Goal: Task Accomplishment & Management: Complete application form

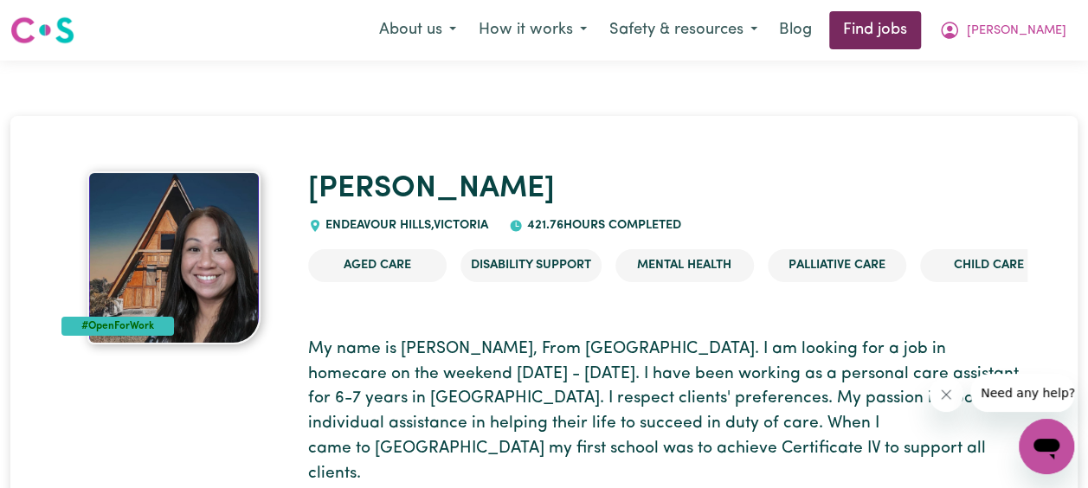
click at [921, 40] on link "Find jobs" at bounding box center [875, 30] width 92 height 38
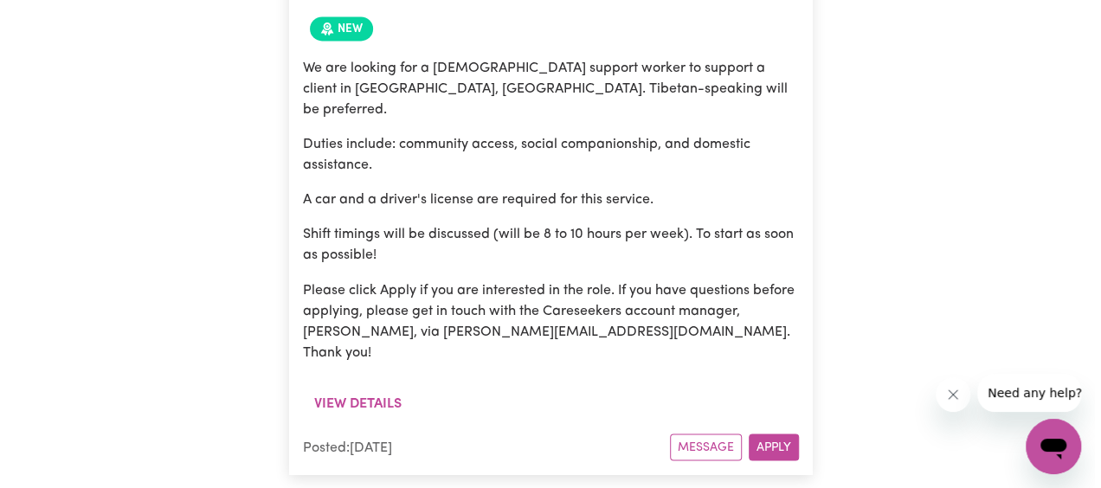
scroll to position [1365, 0]
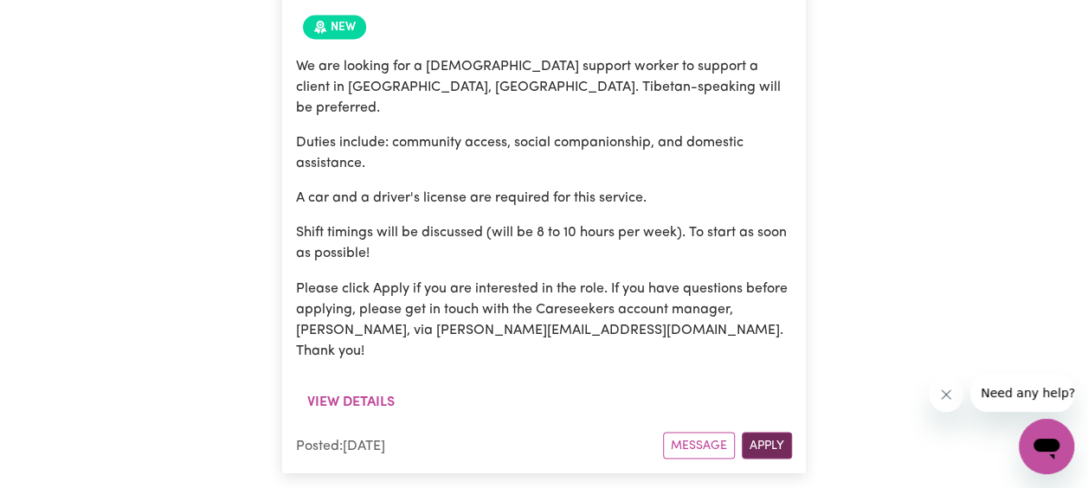
click at [770, 432] on button "Apply" at bounding box center [767, 445] width 50 height 27
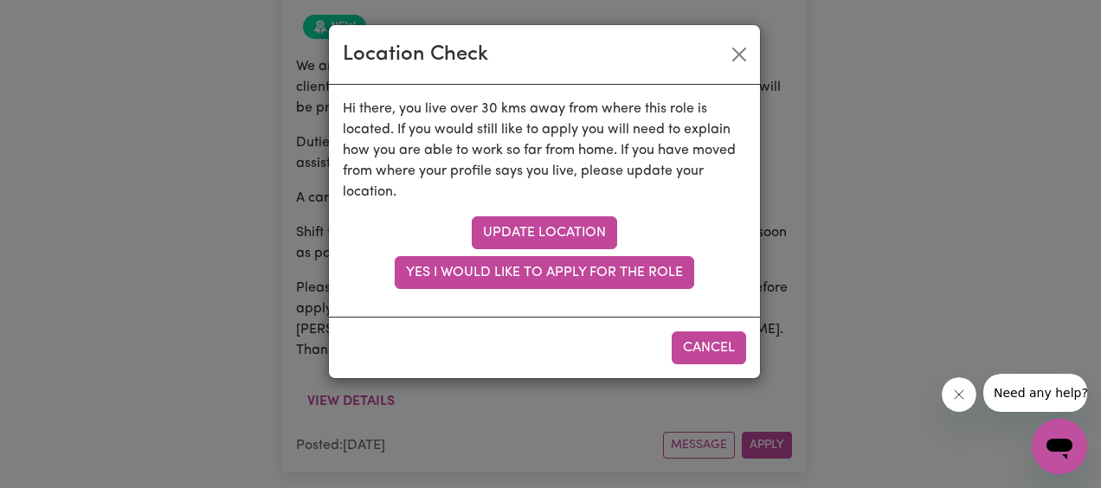
click at [589, 229] on link "Update location" at bounding box center [544, 232] width 145 height 33
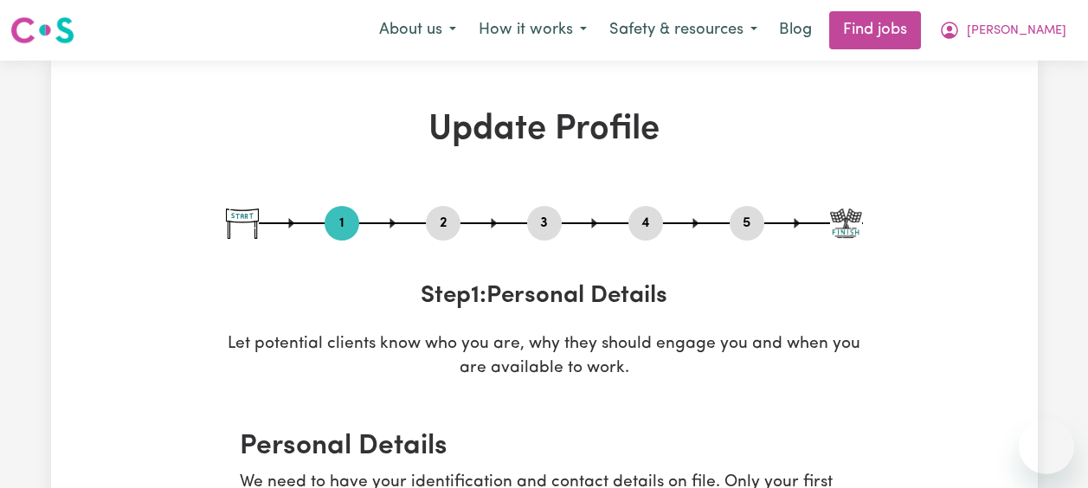
select select "[DEMOGRAPHIC_DATA]"
select select "[DEMOGRAPHIC_DATA] Citizen"
select select "Studying a healthcare related degree or qualification"
select select "58"
select select "75"
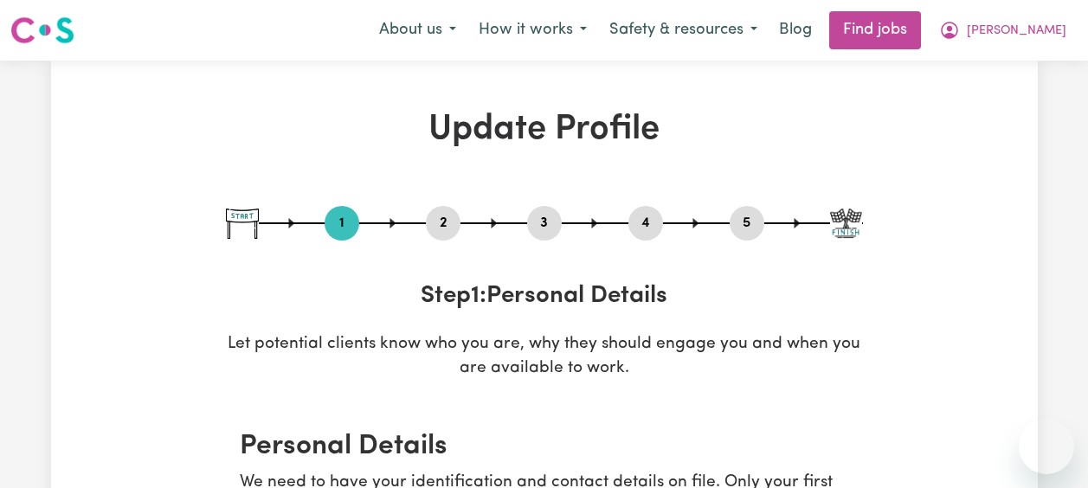
select select "90"
select select "120"
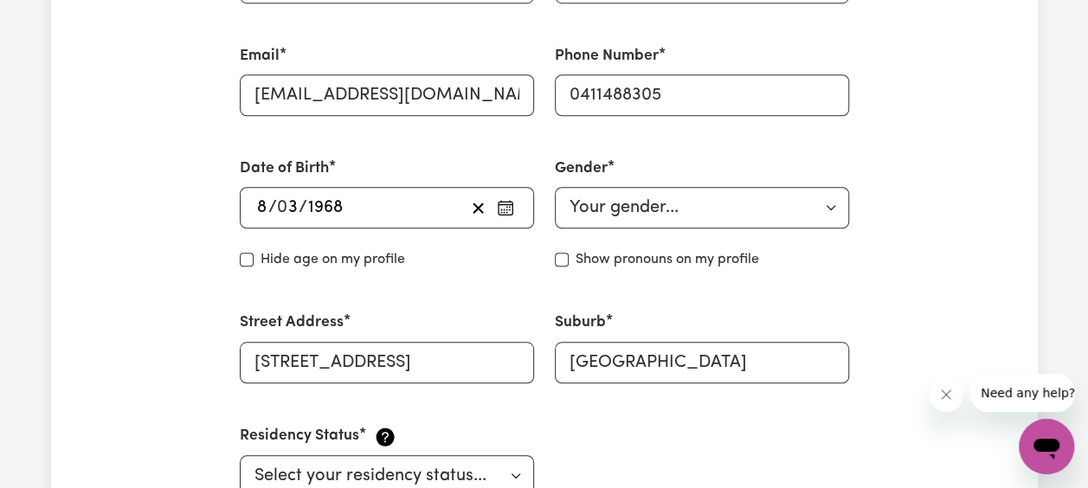
scroll to position [658, 0]
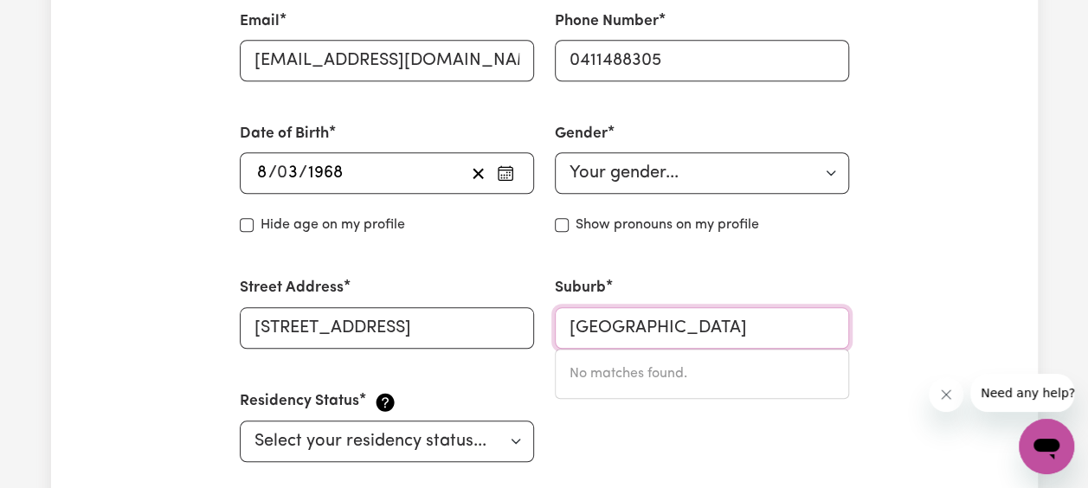
click at [809, 329] on input "[GEOGRAPHIC_DATA]" at bounding box center [702, 328] width 294 height 42
click at [729, 322] on input "02" at bounding box center [702, 328] width 294 height 42
type input "0"
type input "Elw"
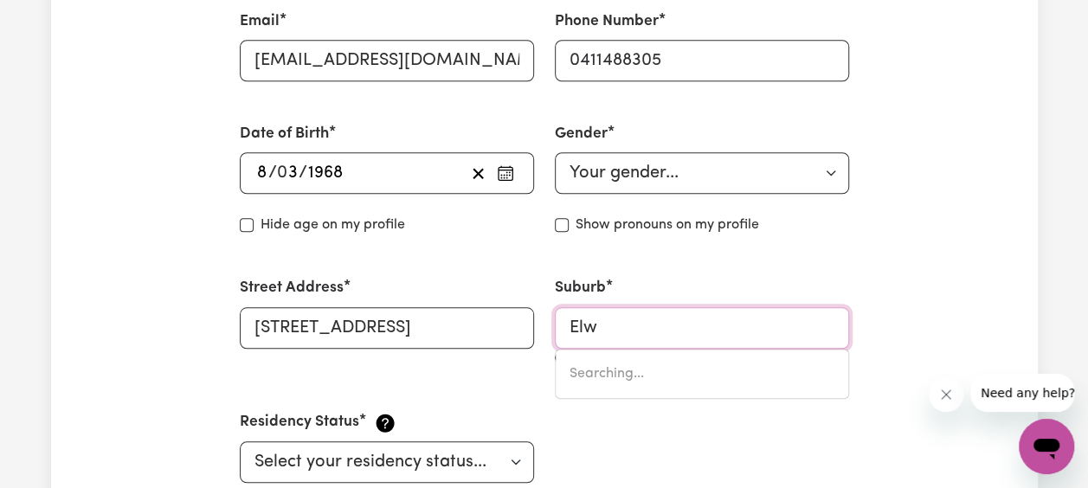
type input "ElwOMPLE, [GEOGRAPHIC_DATA], 5260"
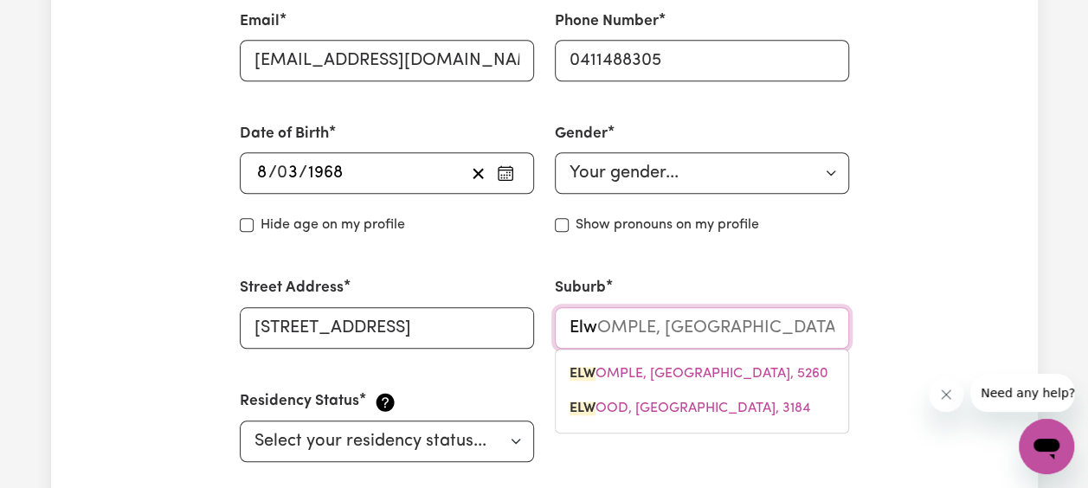
type input "Elwo"
type input "ElwoMPLE, [GEOGRAPHIC_DATA], 5260"
type input "Elwoo"
type input "ElwooD, [GEOGRAPHIC_DATA], 3184"
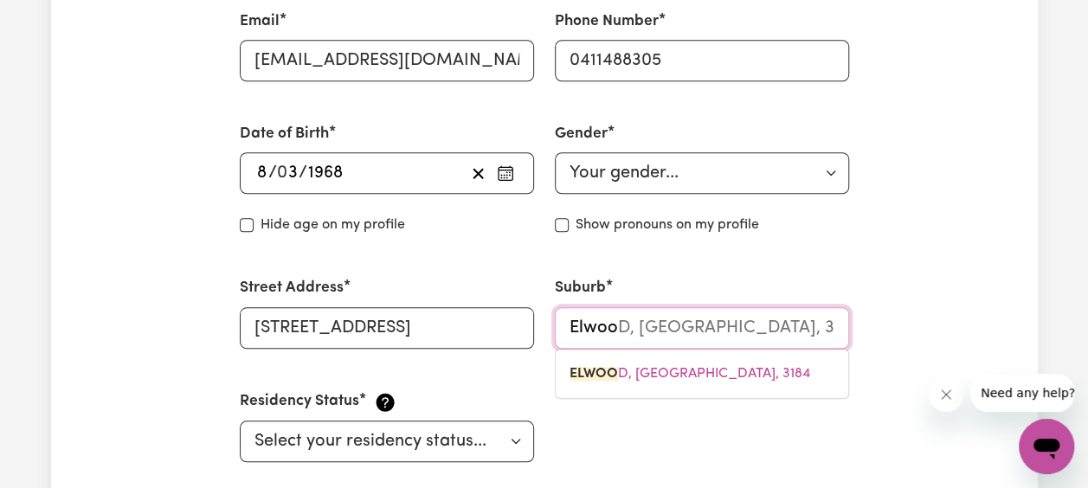
type input "[PERSON_NAME]"
type input "Elwood, [GEOGRAPHIC_DATA], 3184"
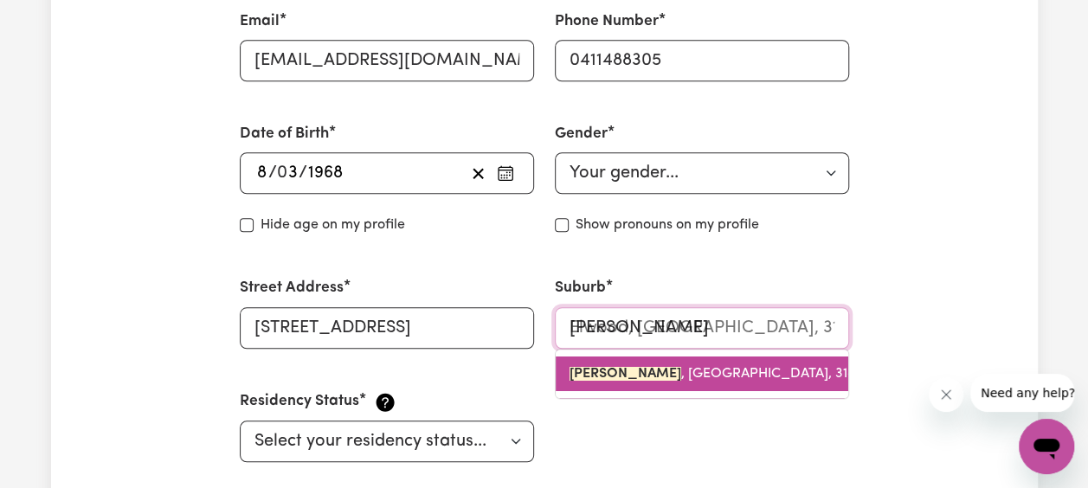
click at [676, 386] on link "[GEOGRAPHIC_DATA] , [GEOGRAPHIC_DATA], 3184" at bounding box center [702, 374] width 293 height 35
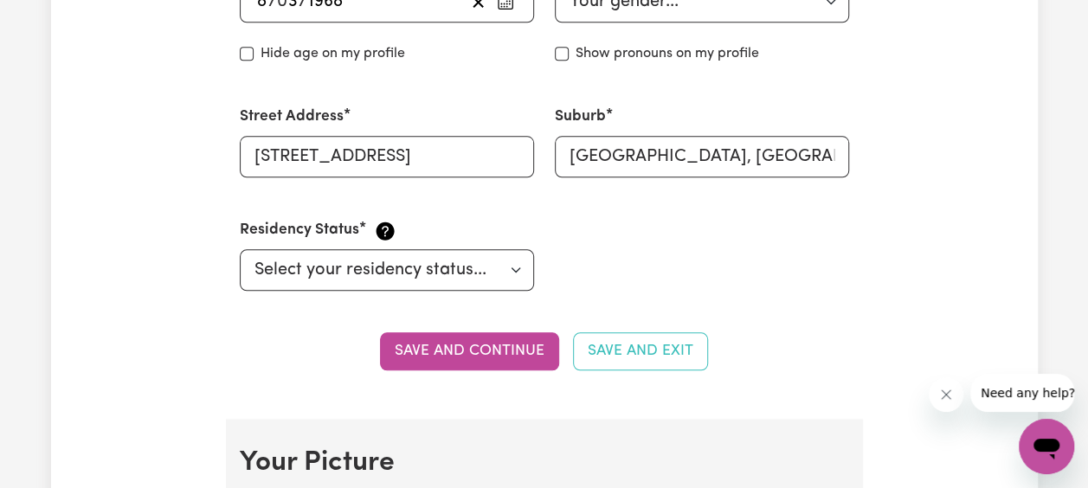
scroll to position [831, 0]
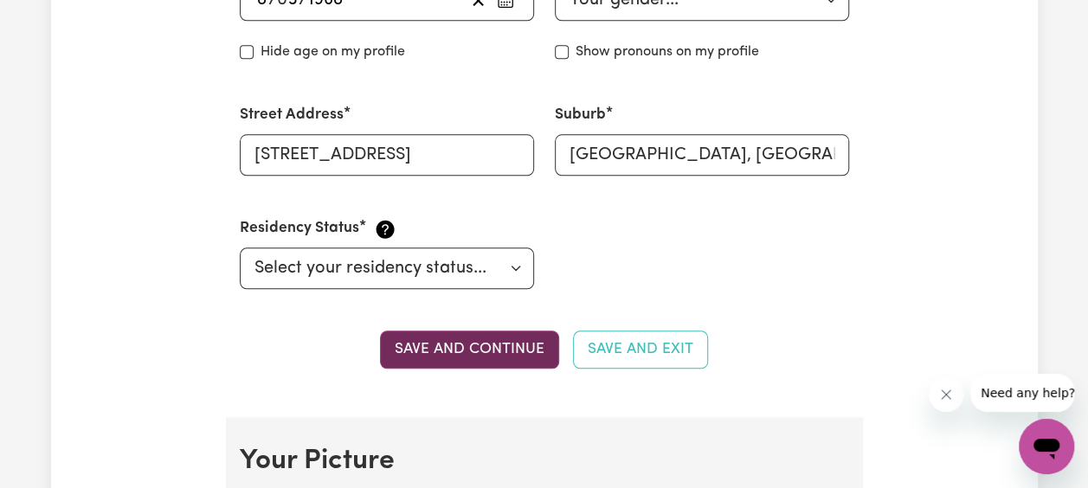
click at [515, 350] on button "Save and continue" at bounding box center [469, 350] width 179 height 38
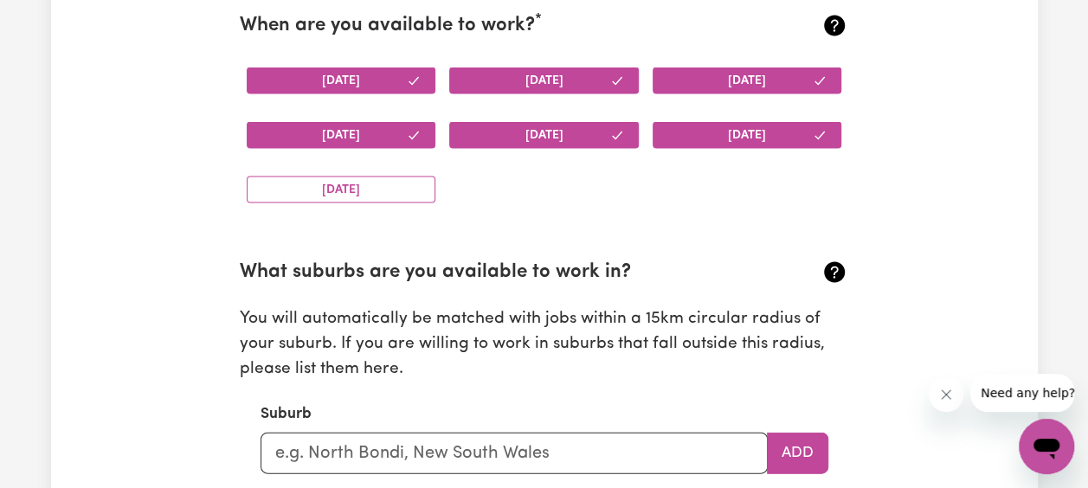
scroll to position [1731, 0]
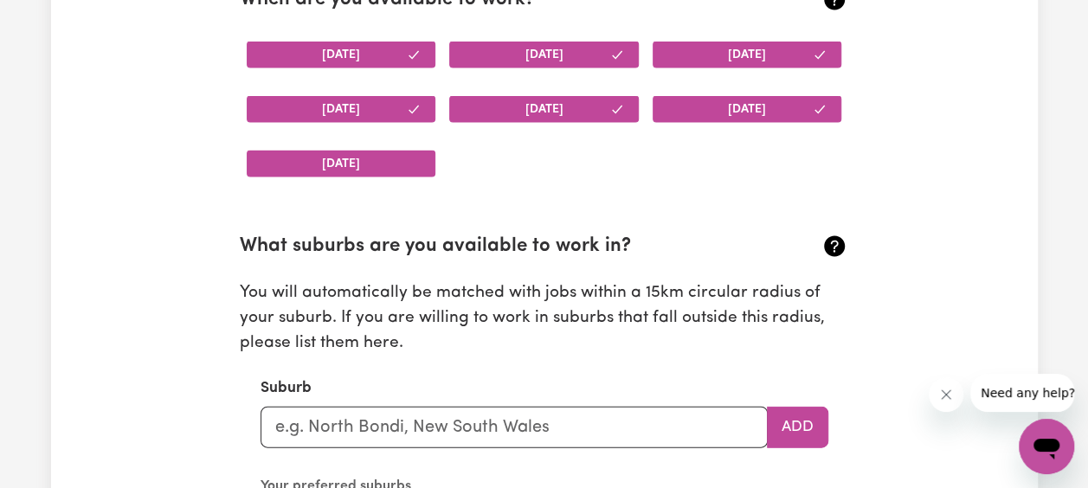
click at [354, 155] on button "[DATE]" at bounding box center [342, 164] width 190 height 27
click at [413, 171] on button "[DATE]" at bounding box center [342, 164] width 190 height 27
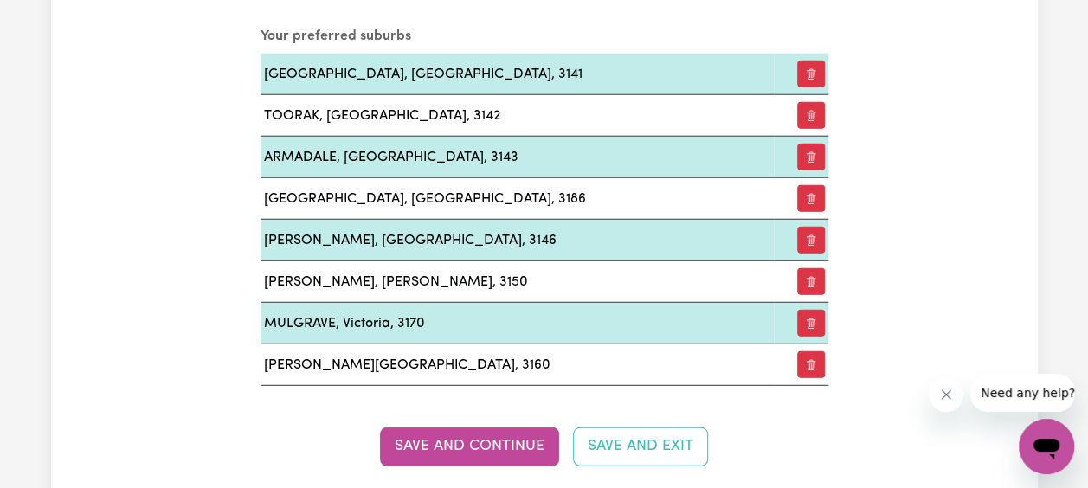
scroll to position [2216, 0]
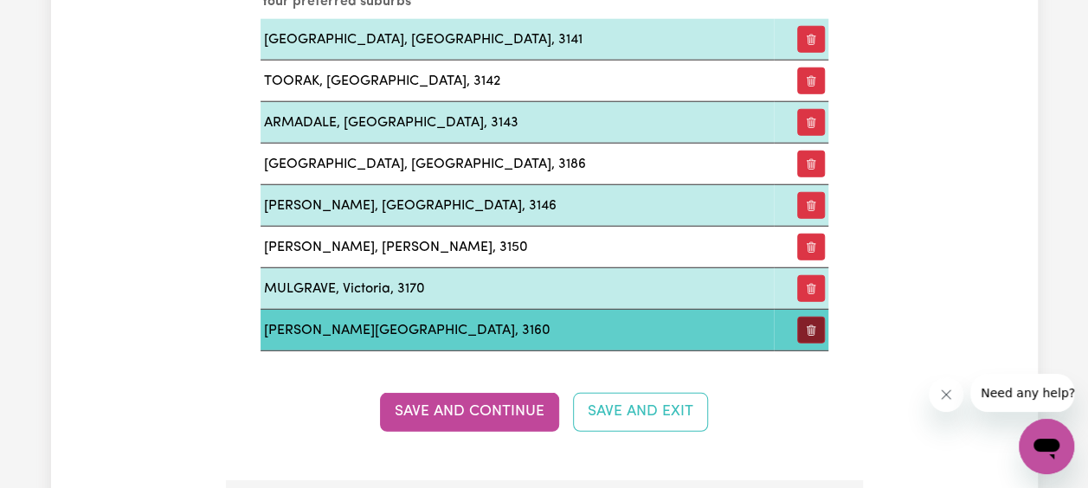
click at [809, 325] on icon "button" at bounding box center [810, 329] width 3 height 9
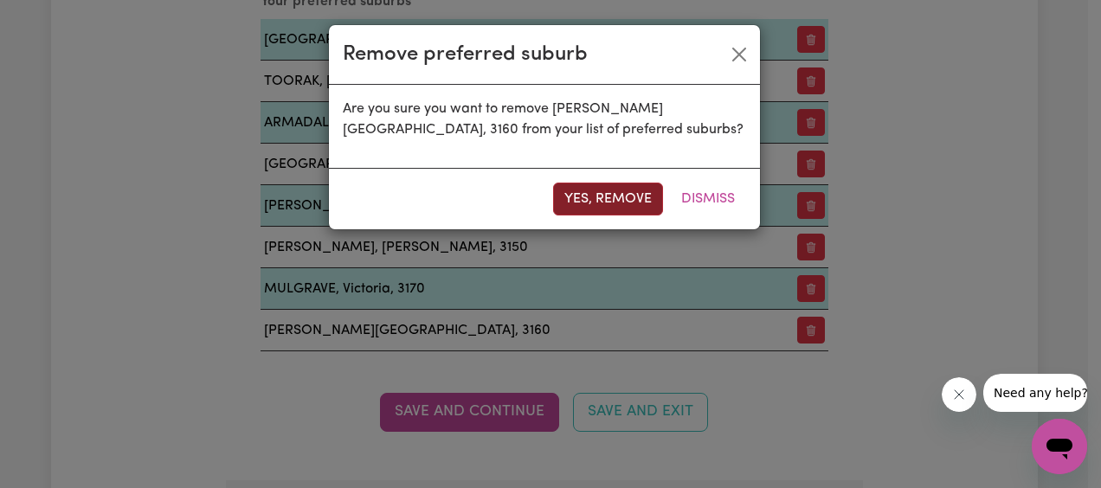
click at [626, 194] on button "Yes, remove" at bounding box center [608, 199] width 110 height 33
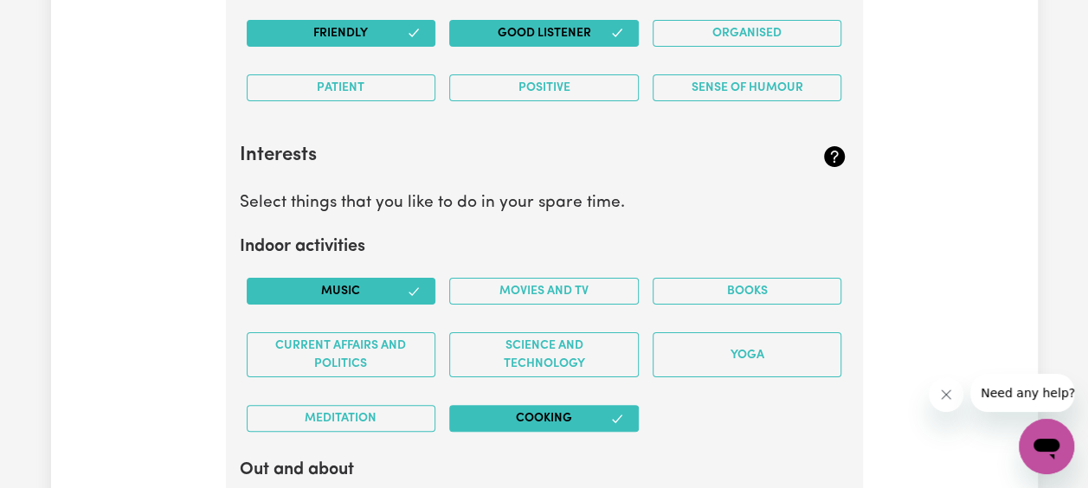
scroll to position [3415, 0]
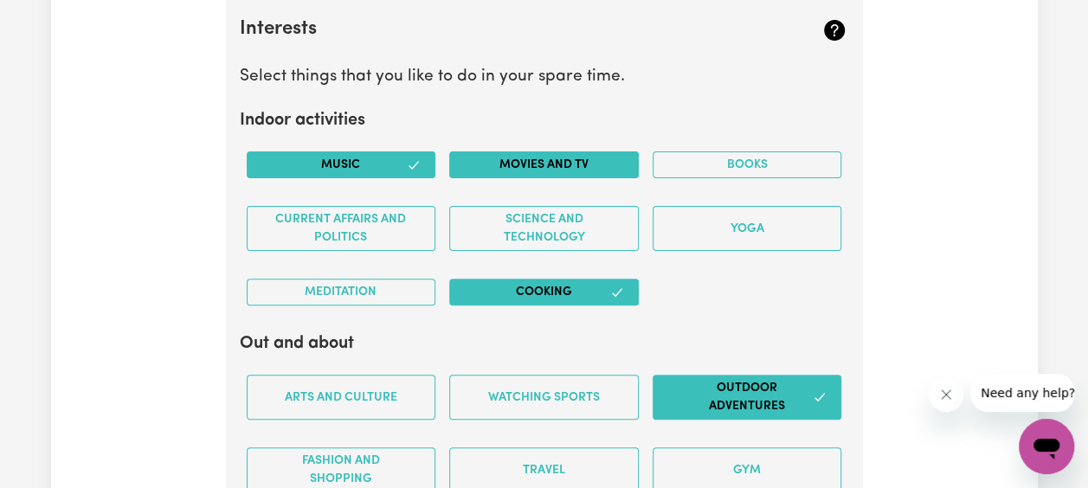
click at [586, 151] on button "Movies and TV" at bounding box center [544, 164] width 190 height 27
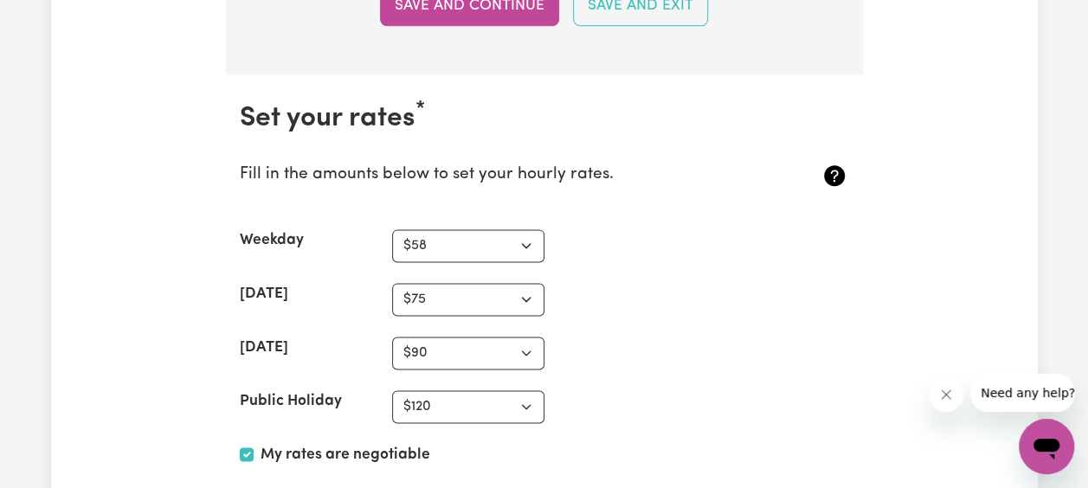
scroll to position [4696, 0]
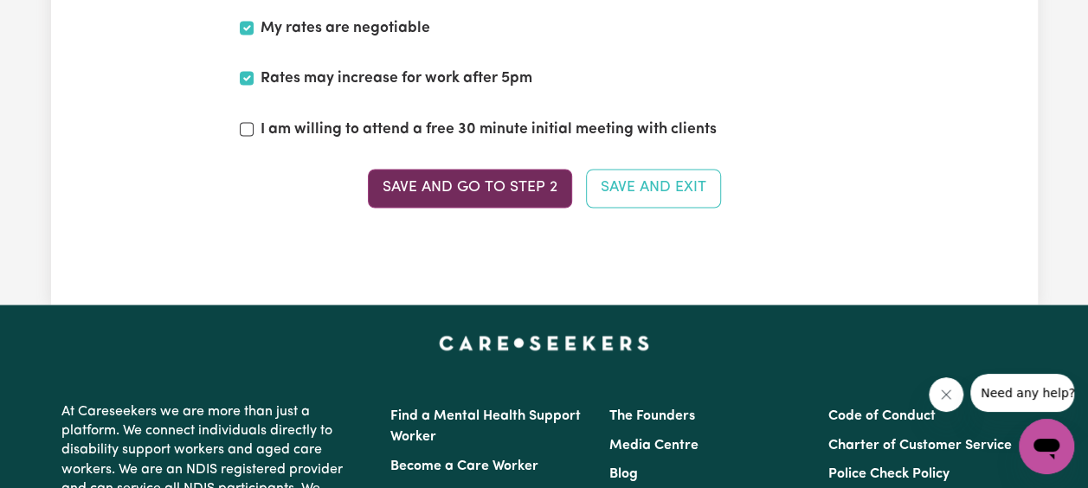
click at [499, 172] on button "Save and go to Step 2" at bounding box center [470, 188] width 204 height 38
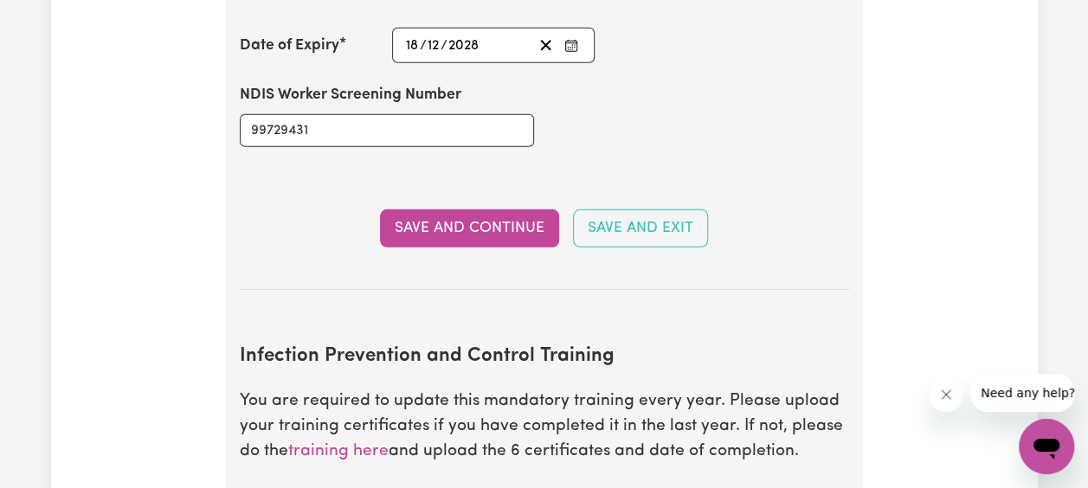
scroll to position [3415, 0]
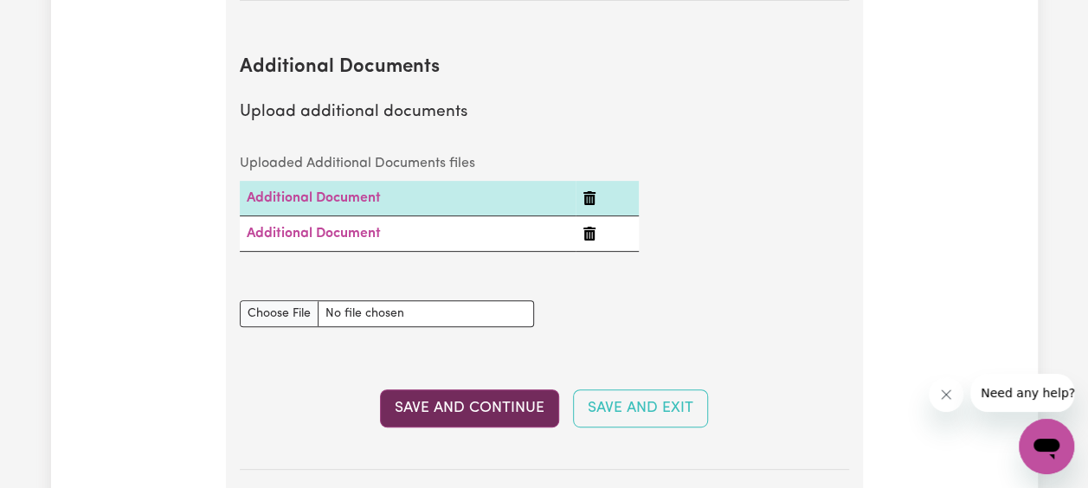
click at [461, 417] on button "Save and Continue" at bounding box center [469, 408] width 179 height 38
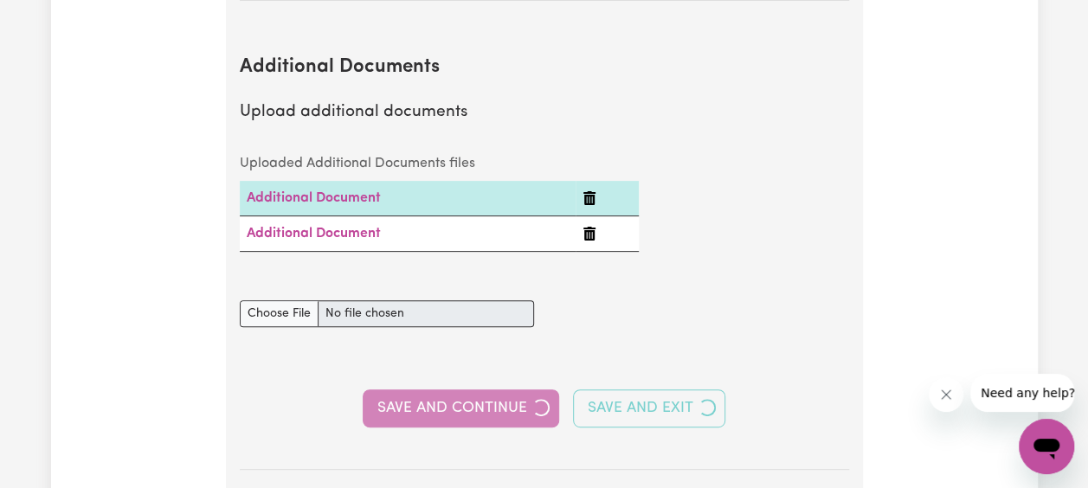
select select "2020"
select select "2022"
select select "2019"
select select "2020"
select select "2016"
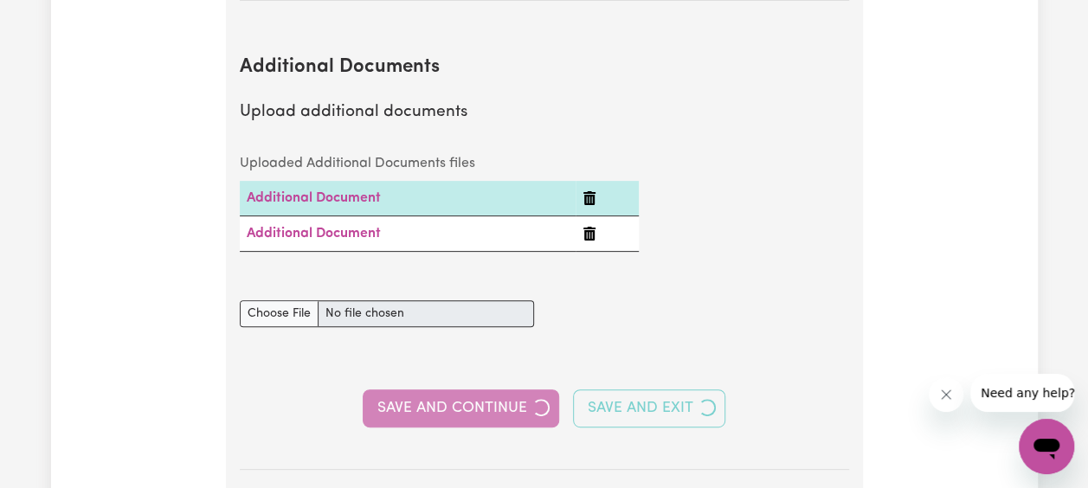
select select "2019"
select select "Certificate III (Individual Support)"
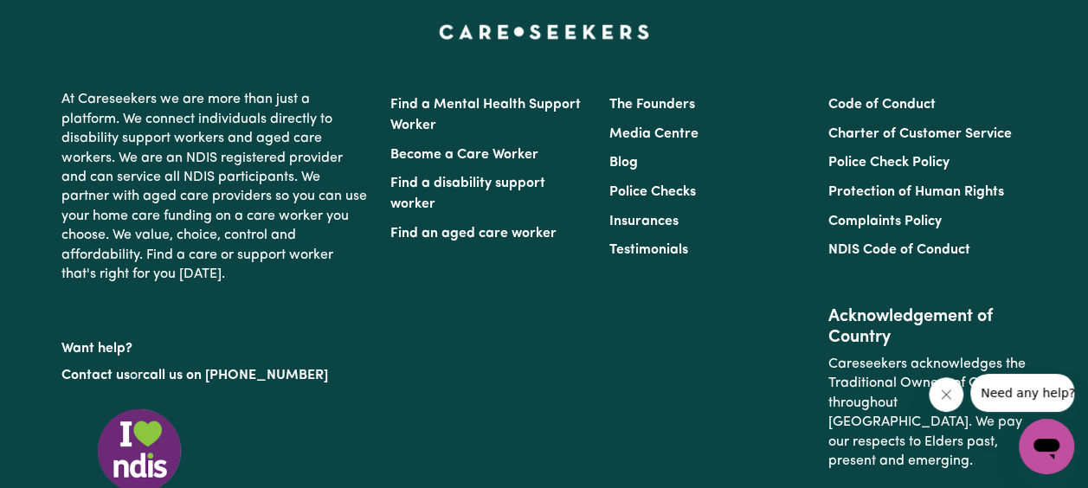
scroll to position [5266, 0]
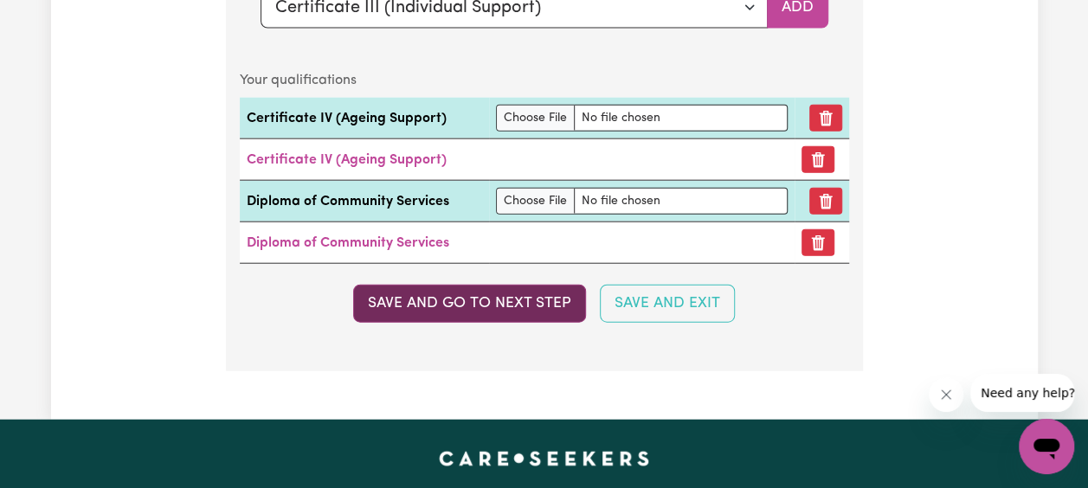
click at [432, 286] on button "Save and go to next step" at bounding box center [469, 304] width 233 height 38
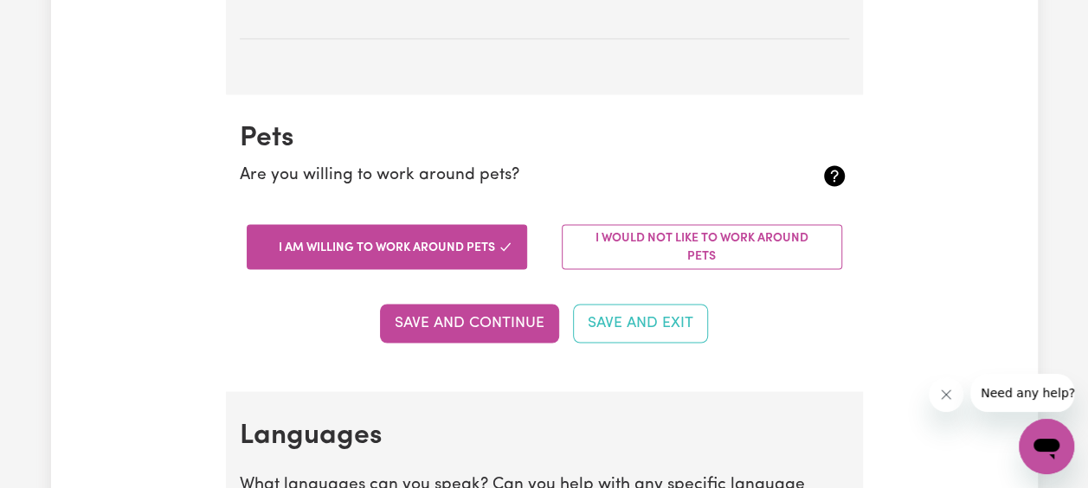
scroll to position [1846, 0]
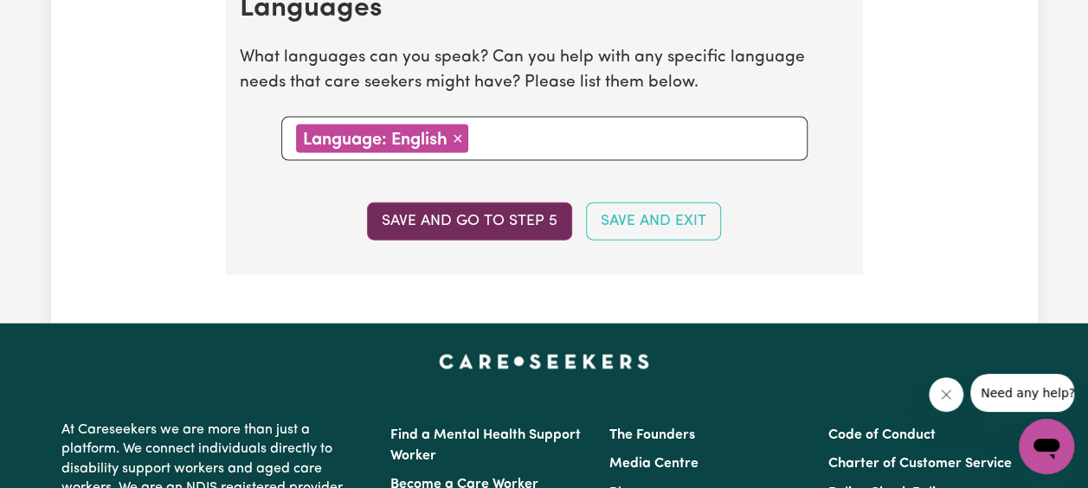
click at [453, 226] on button "Save and go to step 5" at bounding box center [469, 222] width 205 height 38
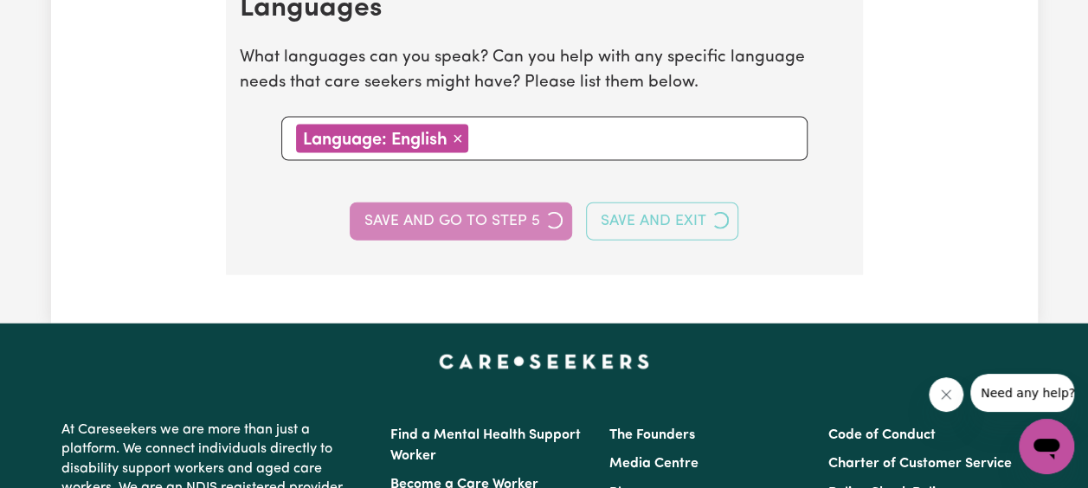
select select "I am providing services privately on my own"
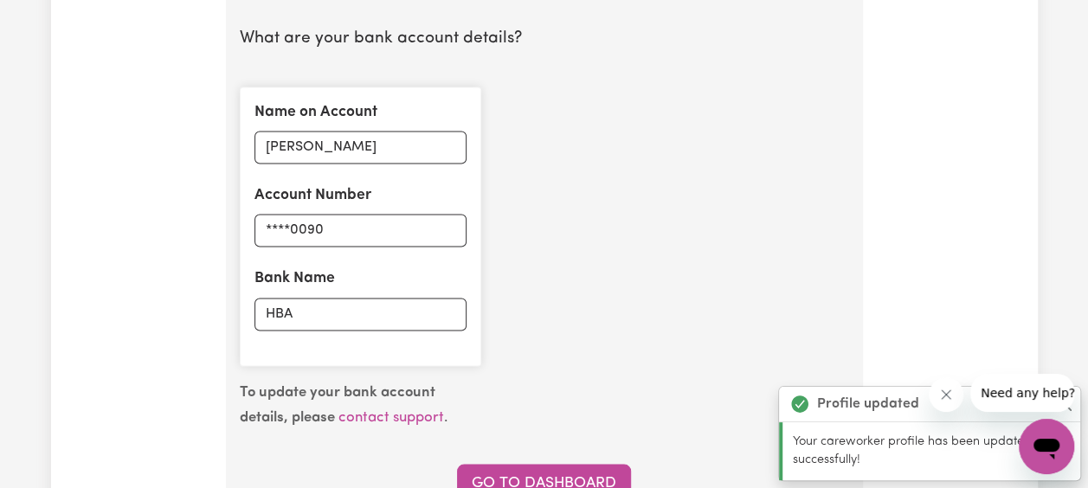
scroll to position [1708, 0]
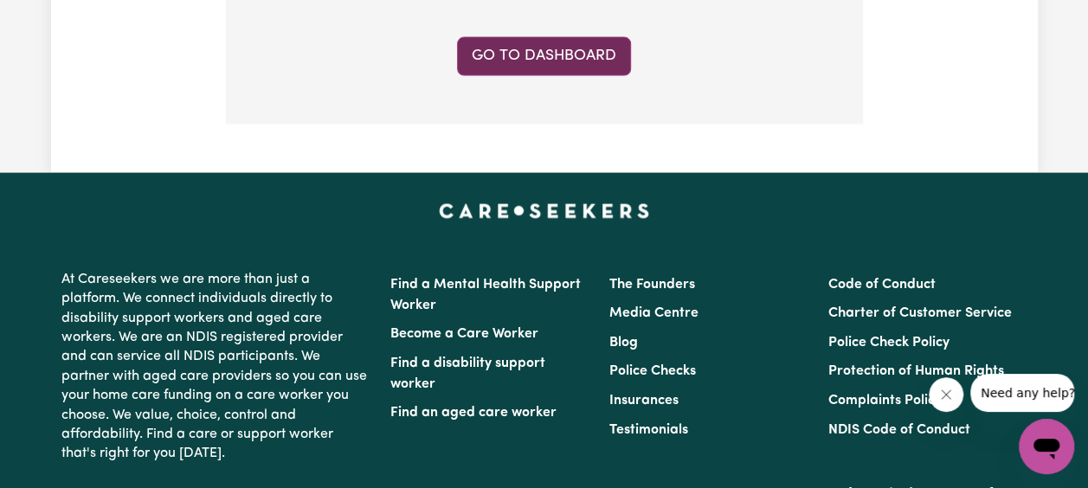
click at [538, 59] on link "Go to Dashboard" at bounding box center [544, 56] width 174 height 38
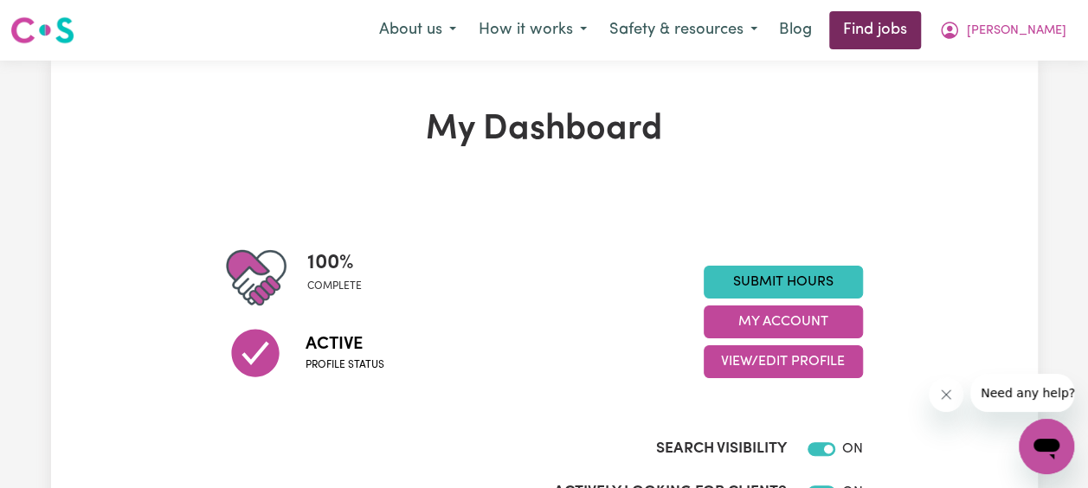
click at [921, 40] on link "Find jobs" at bounding box center [875, 30] width 92 height 38
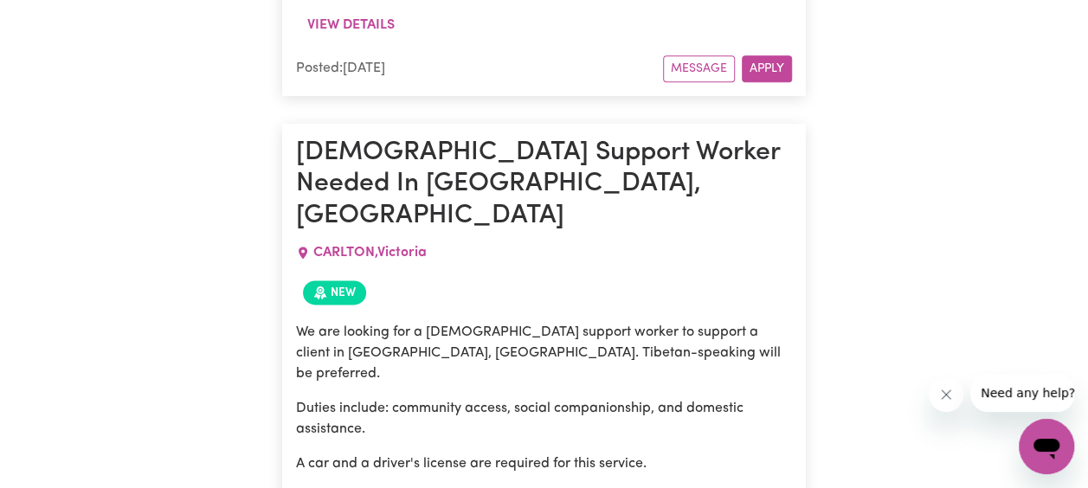
scroll to position [1527, 0]
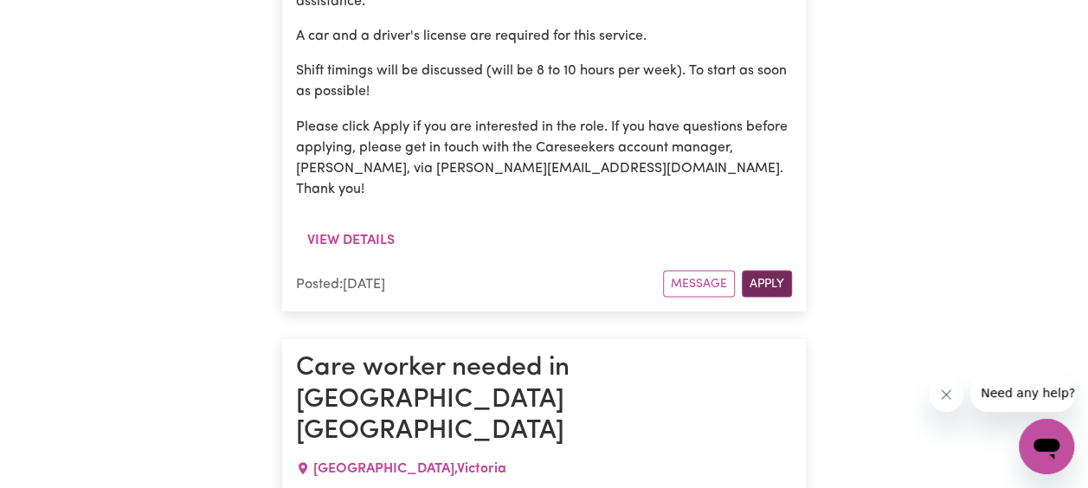
click at [767, 270] on button "Apply" at bounding box center [767, 283] width 50 height 27
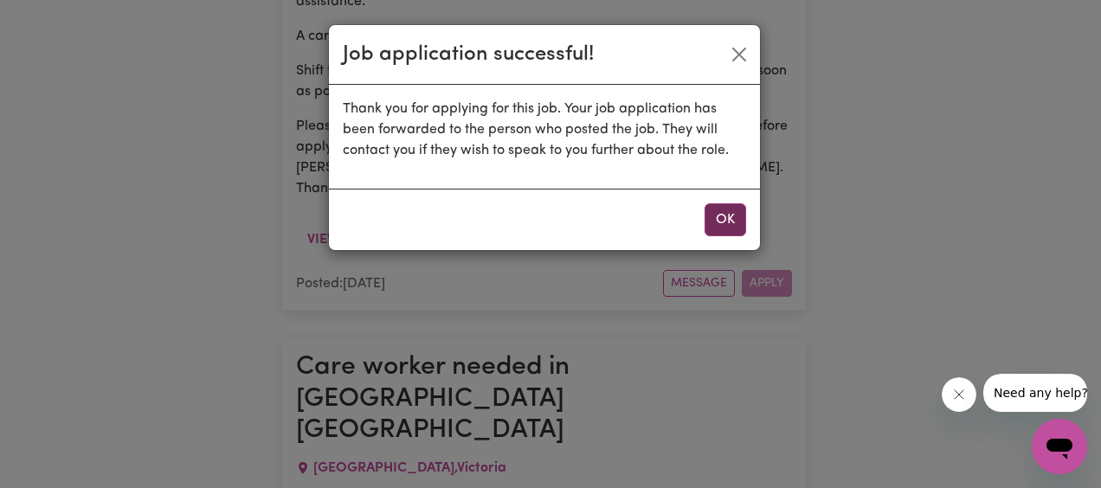
click at [718, 222] on button "OK" at bounding box center [726, 219] width 42 height 33
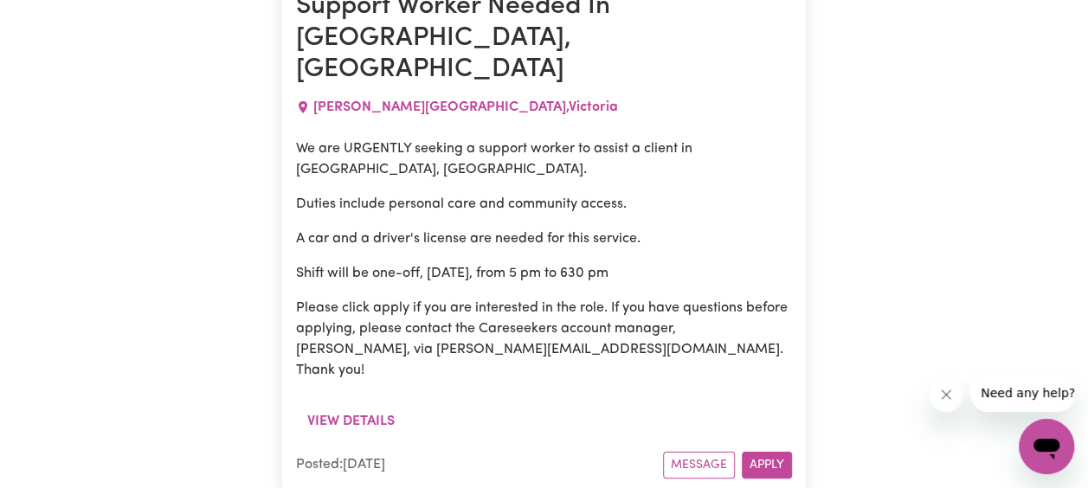
scroll to position [12987, 0]
